Goal: Transaction & Acquisition: Book appointment/travel/reservation

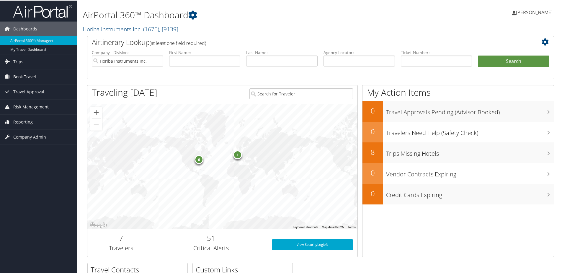
click at [237, 157] on div "1" at bounding box center [237, 153] width 9 height 9
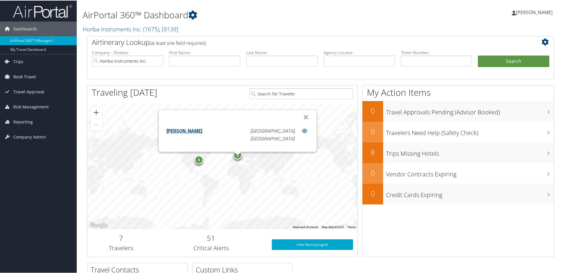
click at [237, 157] on div "1" at bounding box center [237, 154] width 9 height 9
click at [199, 162] on div "6" at bounding box center [199, 159] width 9 height 9
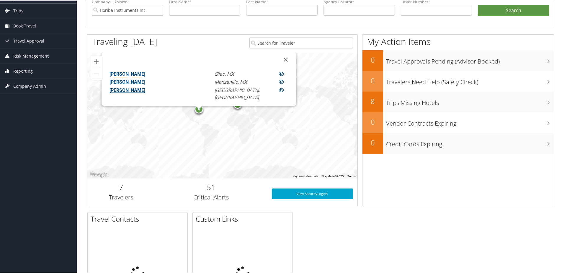
scroll to position [59, 0]
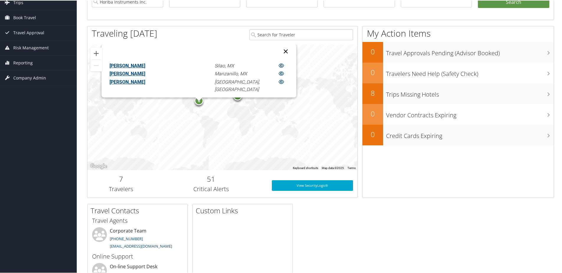
click at [279, 50] on button "Close" at bounding box center [286, 51] width 14 height 14
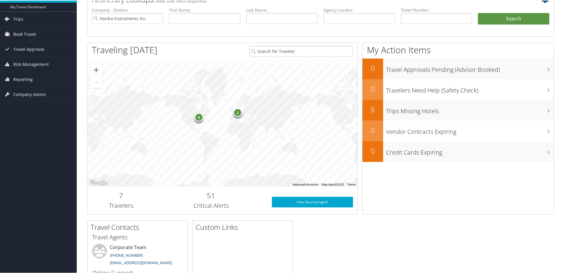
scroll to position [0, 0]
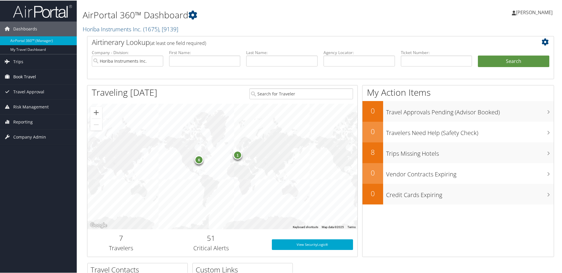
click at [21, 75] on span "Book Travel" at bounding box center [24, 76] width 23 height 15
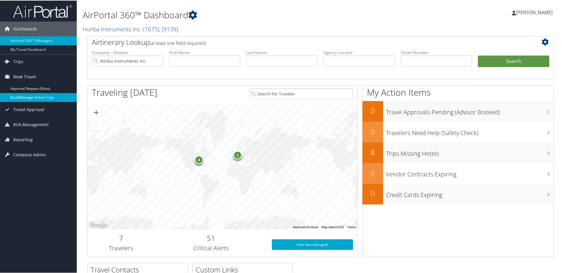
click at [21, 97] on link "Book/Manage Online Trips" at bounding box center [38, 96] width 77 height 9
